Goal: Information Seeking & Learning: Learn about a topic

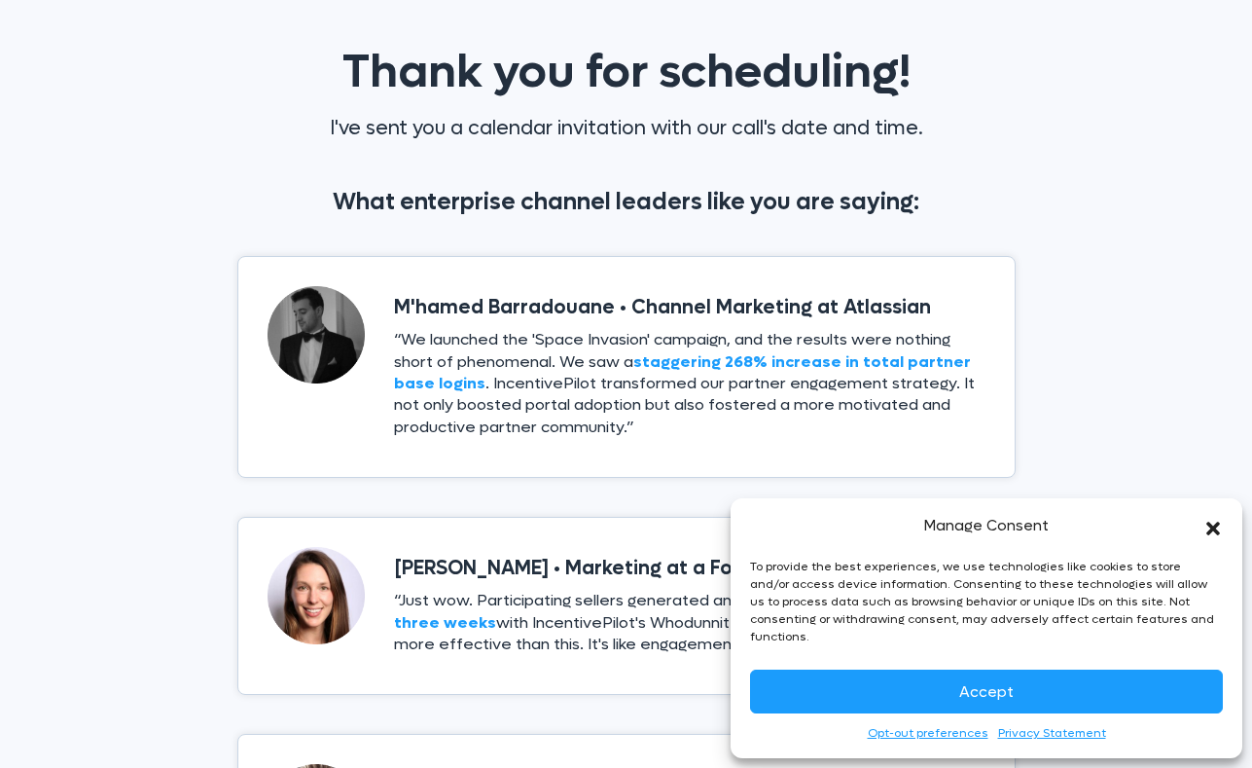
click at [849, 217] on div "What enterprise channel leaders like you are saying:" at bounding box center [626, 201] width 817 height 69
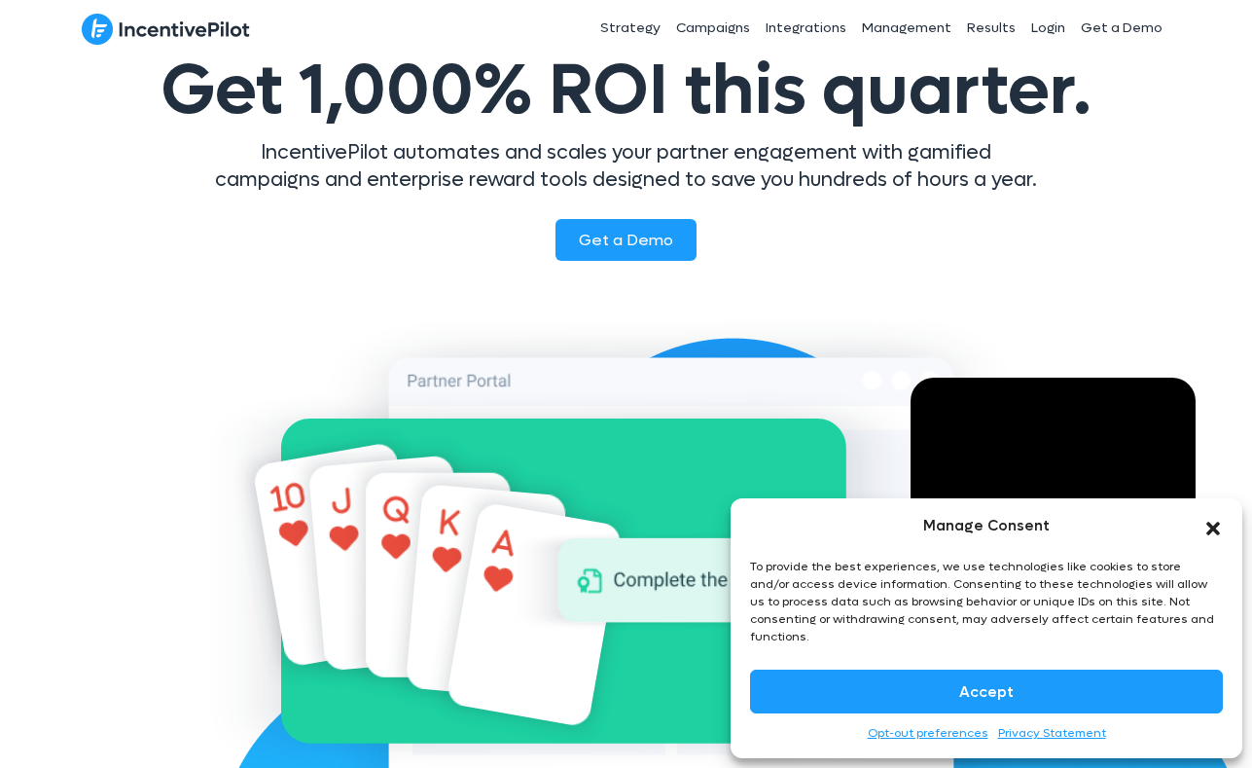
scroll to position [133, 0]
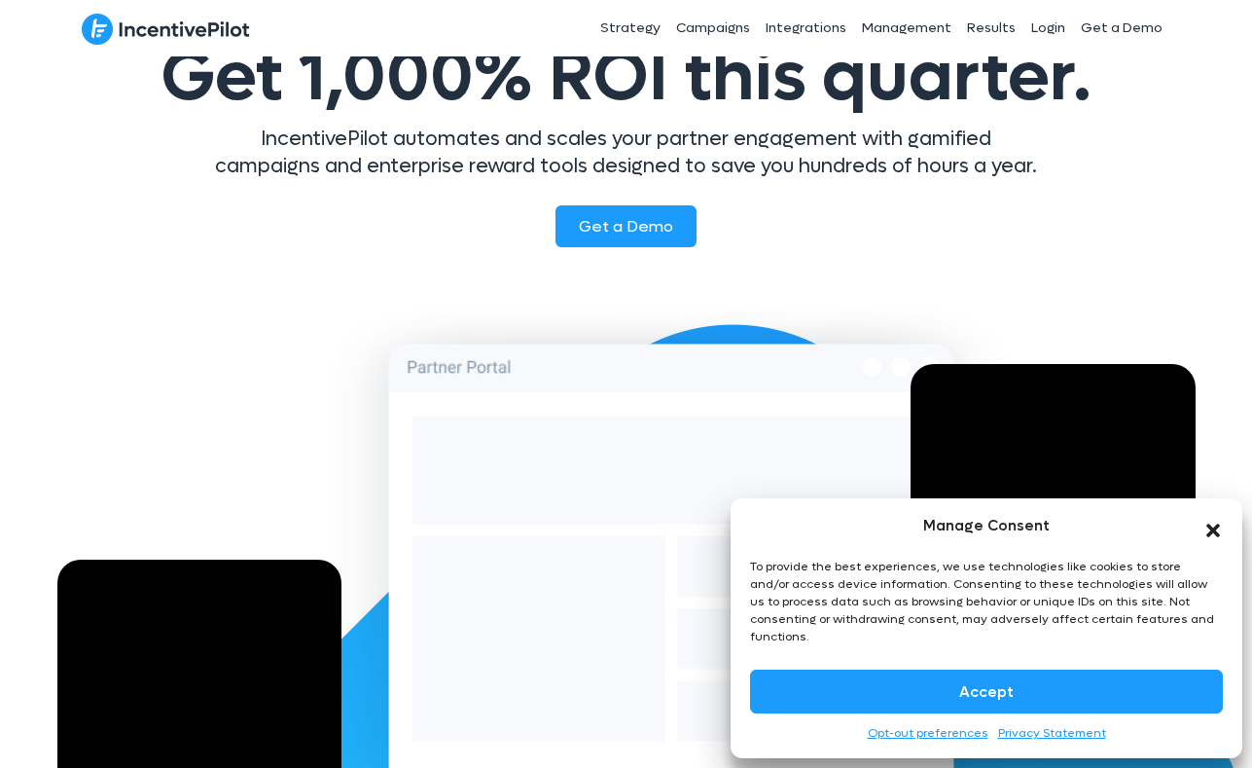
click at [1218, 537] on icon "Close dialog" at bounding box center [1214, 530] width 14 height 14
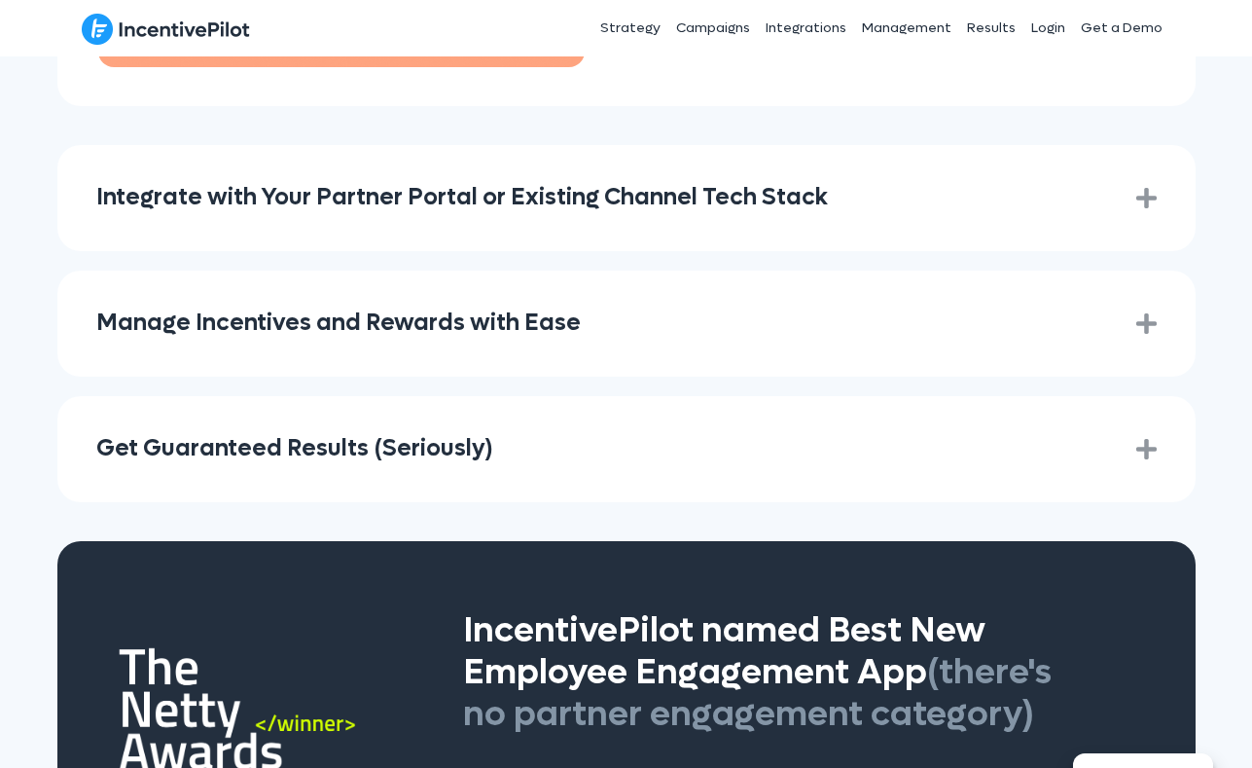
scroll to position [2849, 0]
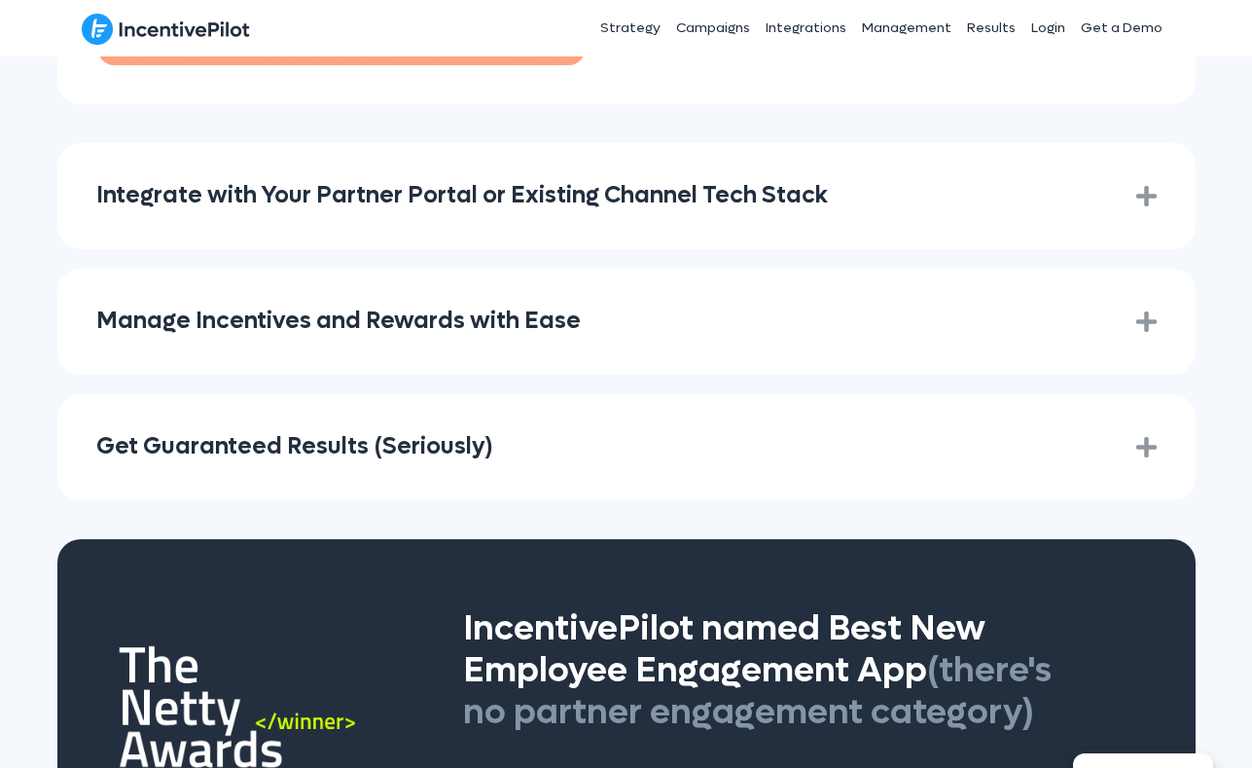
click at [783, 183] on div "Integrate with Your Partner Portal or Existing Channel Tech Stack Expand" at bounding box center [626, 196] width 1138 height 106
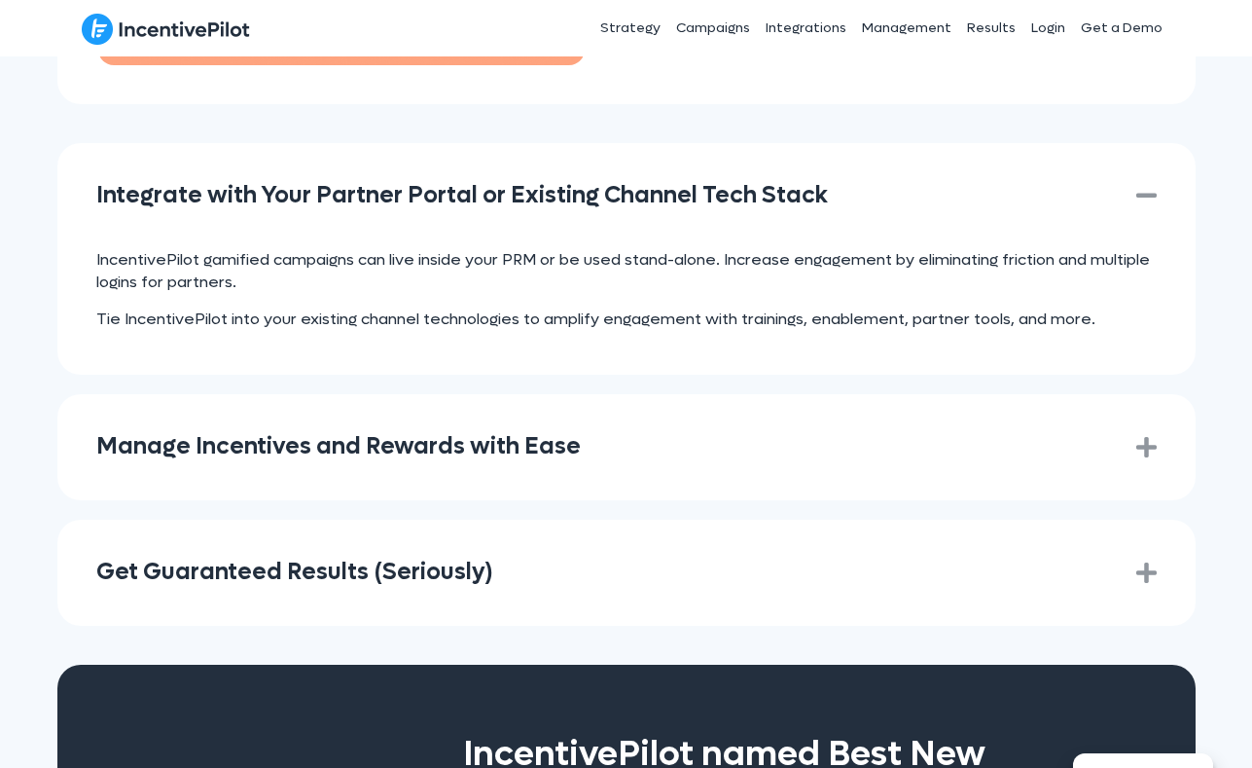
click at [783, 183] on div "Integrate with Your Partner Portal or Existing Channel Tech Stack Collapse" at bounding box center [626, 196] width 1138 height 106
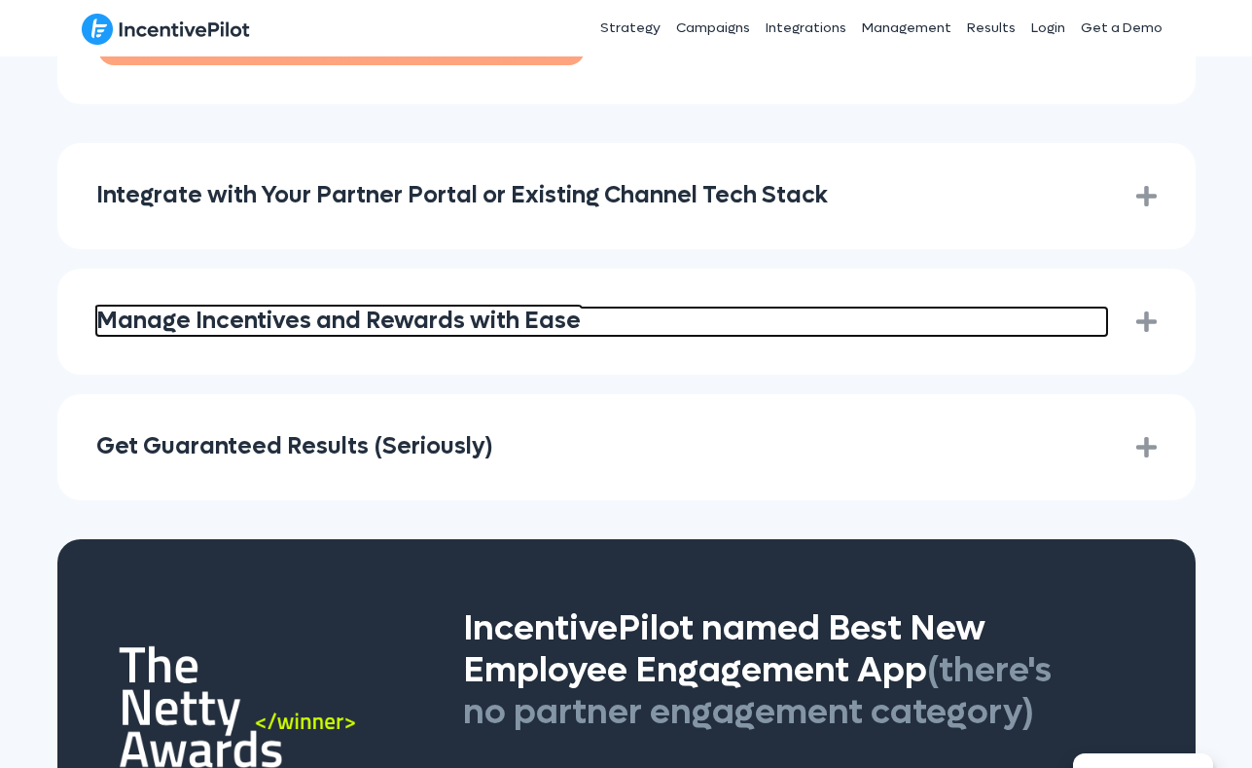
click at [727, 307] on link "Manage Incentives and Rewards with Ease" at bounding box center [601, 321] width 1011 height 28
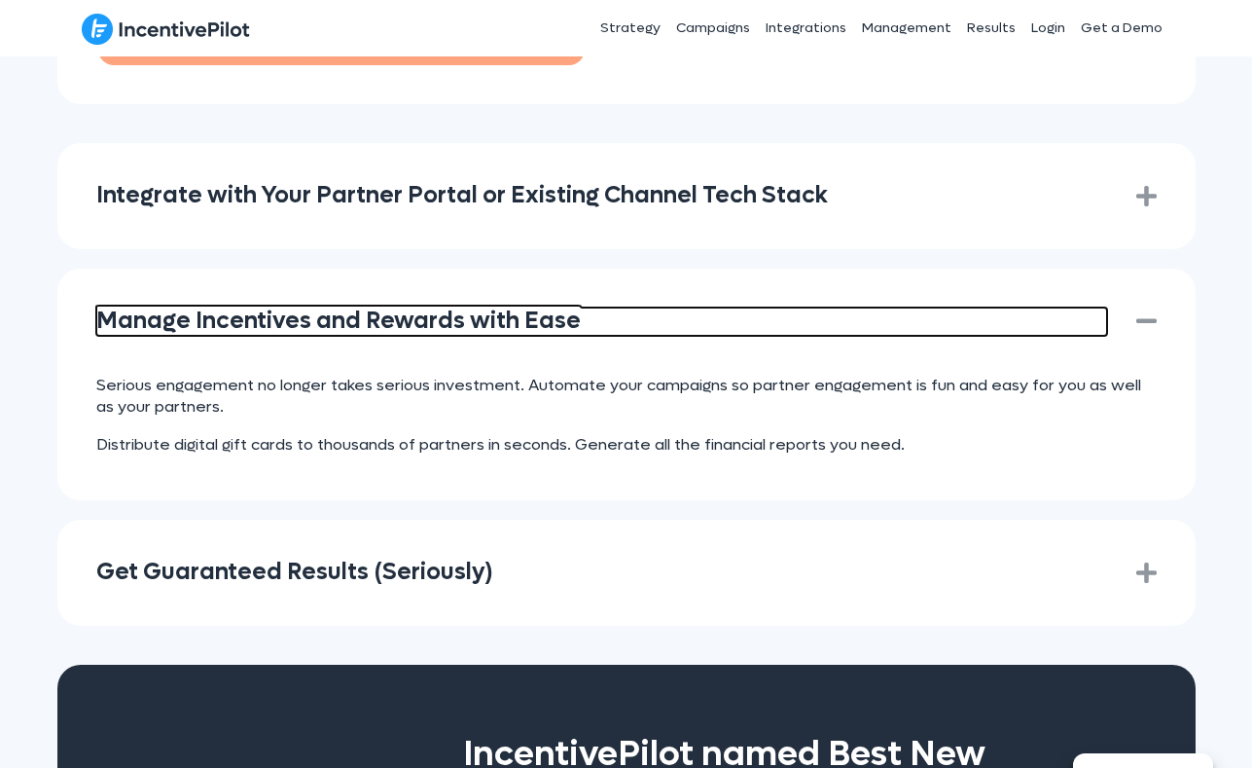
click at [724, 307] on link "Manage Incentives and Rewards with Ease" at bounding box center [601, 321] width 1011 height 28
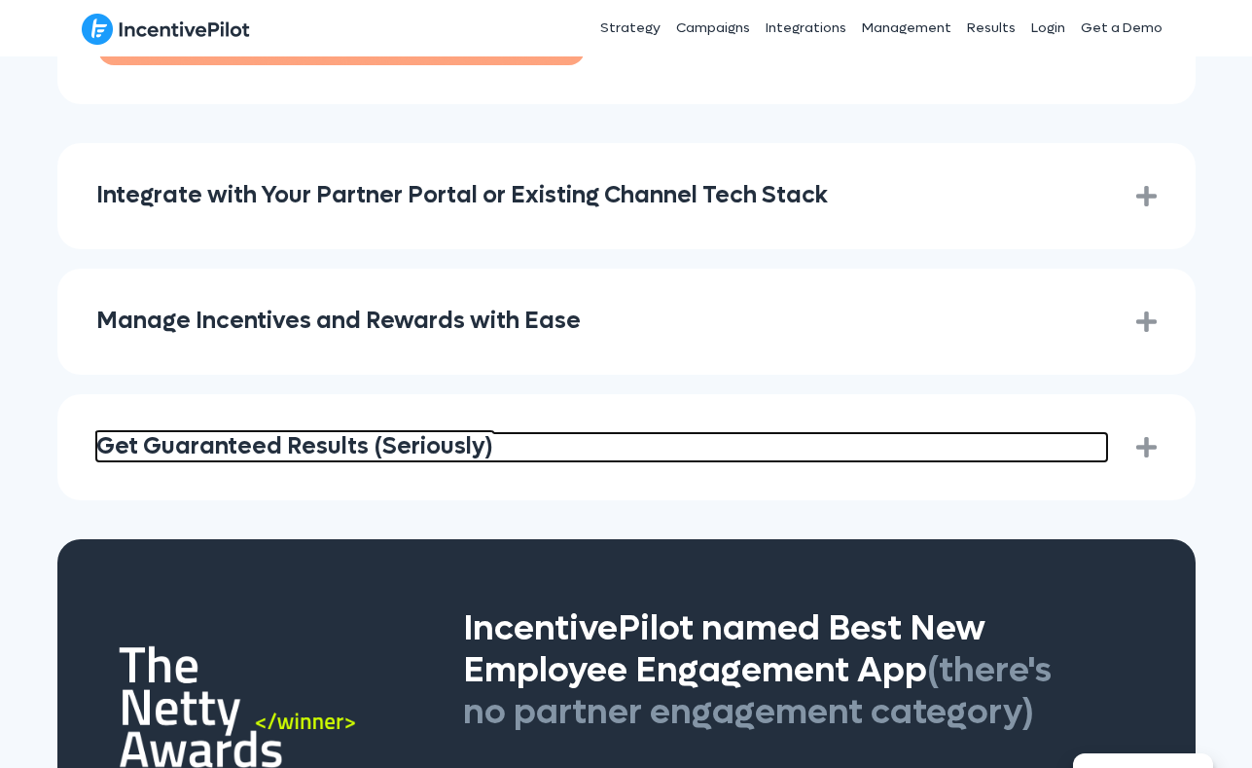
click at [667, 433] on link "Get Guaranteed Results (Seriously)" at bounding box center [601, 447] width 1011 height 28
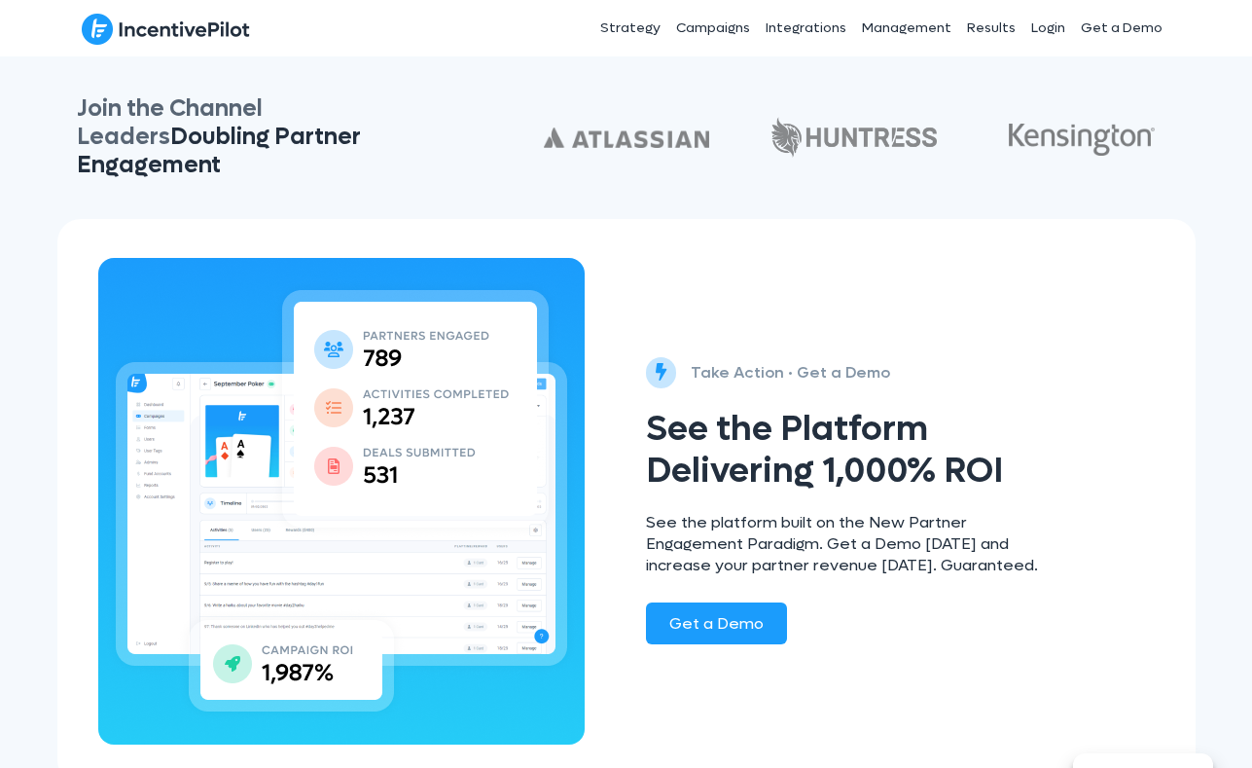
scroll to position [3925, 0]
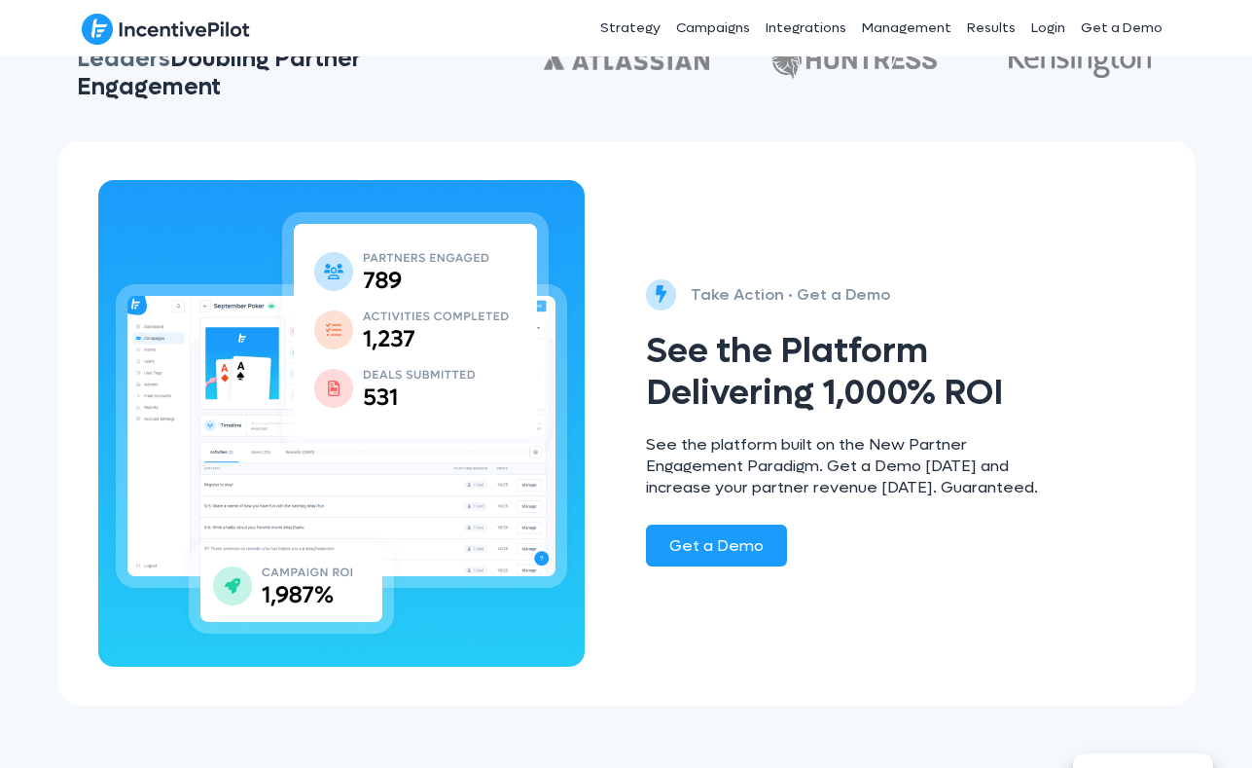
click at [937, 524] on div "Get a Demo" at bounding box center [853, 545] width 414 height 42
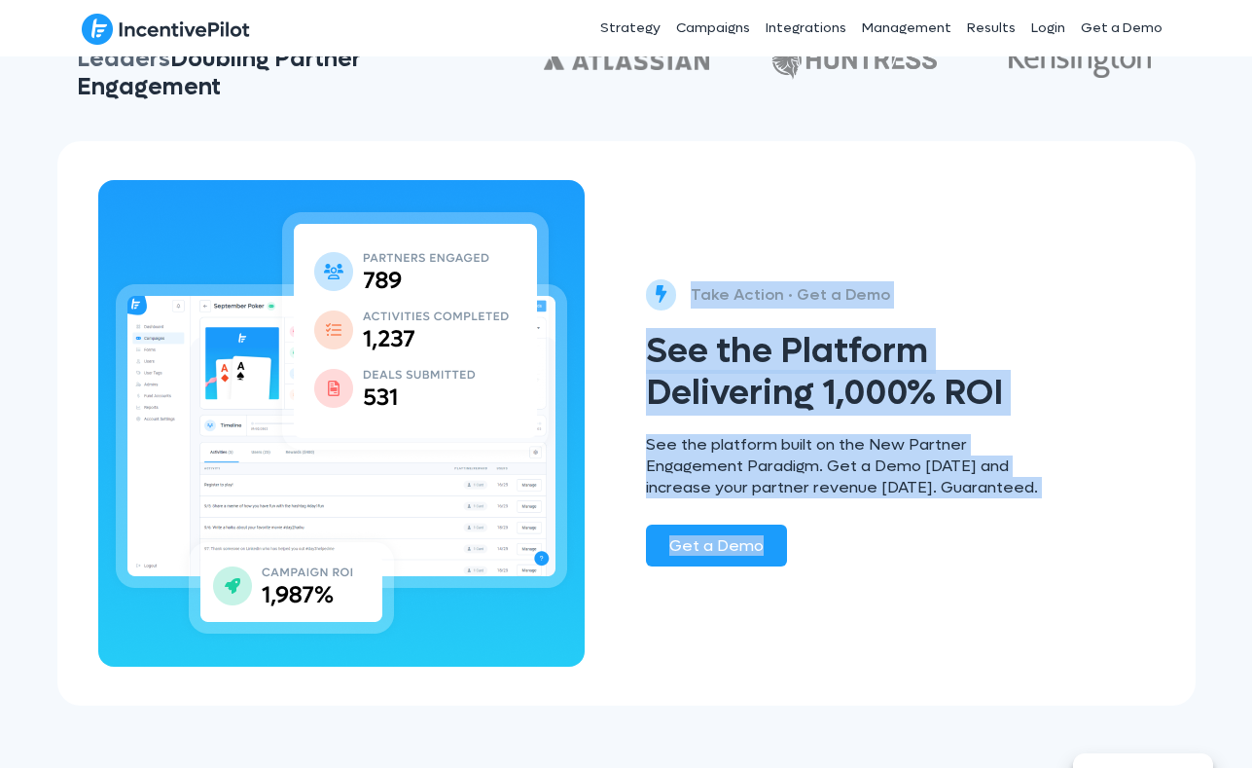
drag, startPoint x: 937, startPoint y: 494, endPoint x: 568, endPoint y: 183, distance: 482.6
click at [568, 183] on div "Take Action • Get a Demo See the Platform Delivering 1,000% ROI See the platfor…" at bounding box center [626, 414] width 1138 height 584
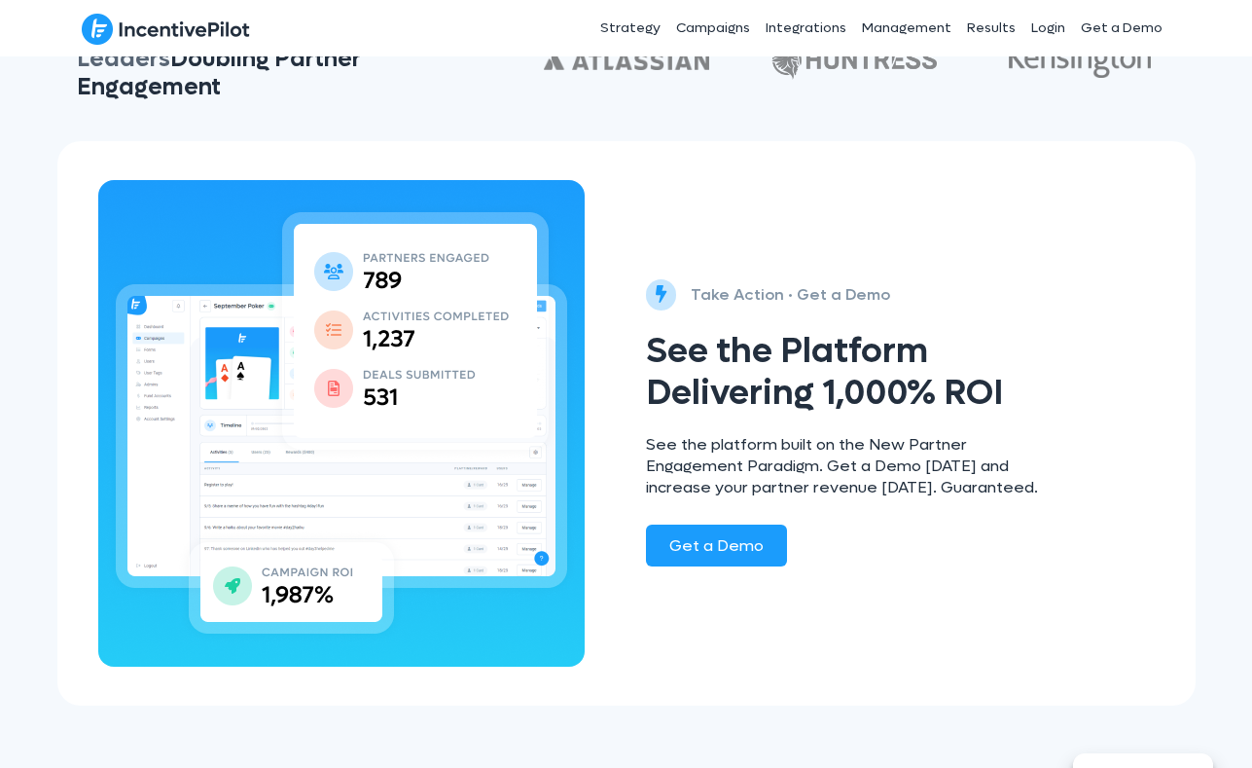
click at [707, 183] on div "Take Action • Get a Demo See the Platform Delivering 1,000% ROI See the platfor…" at bounding box center [911, 423] width 569 height 564
